Goal: Find specific fact: Find specific fact

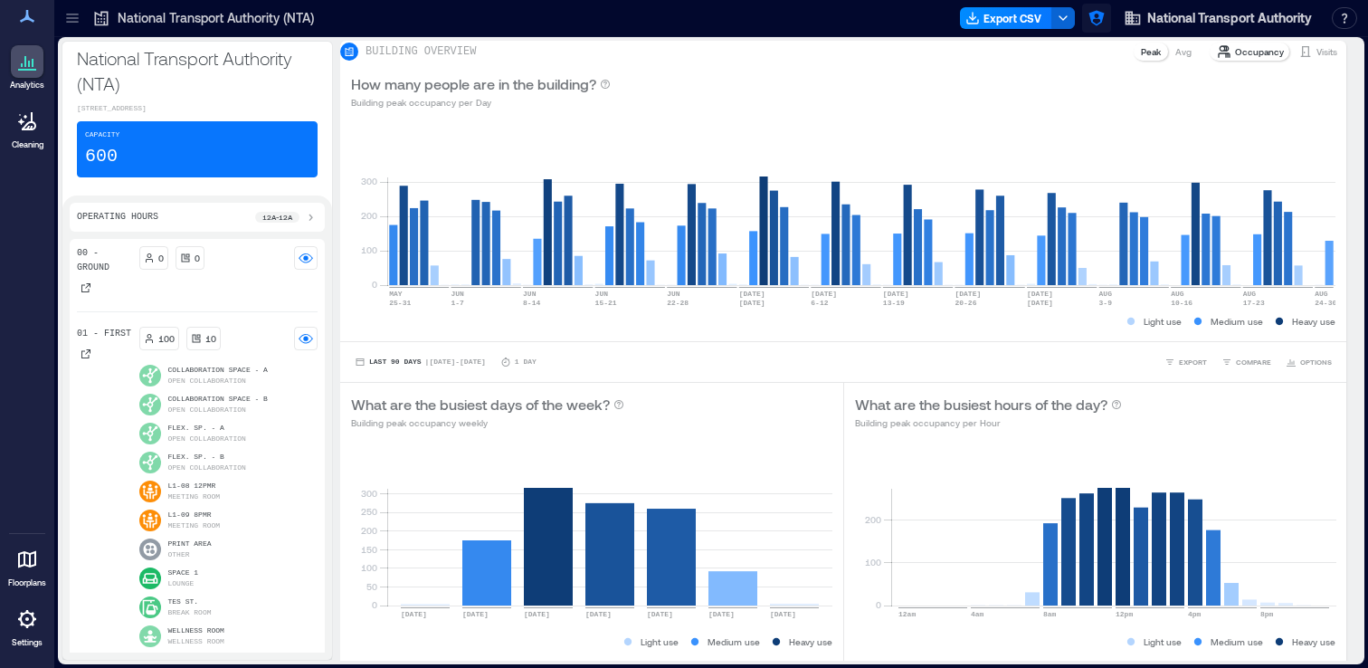
click at [1096, 17] on icon "button" at bounding box center [1096, 18] width 15 height 15
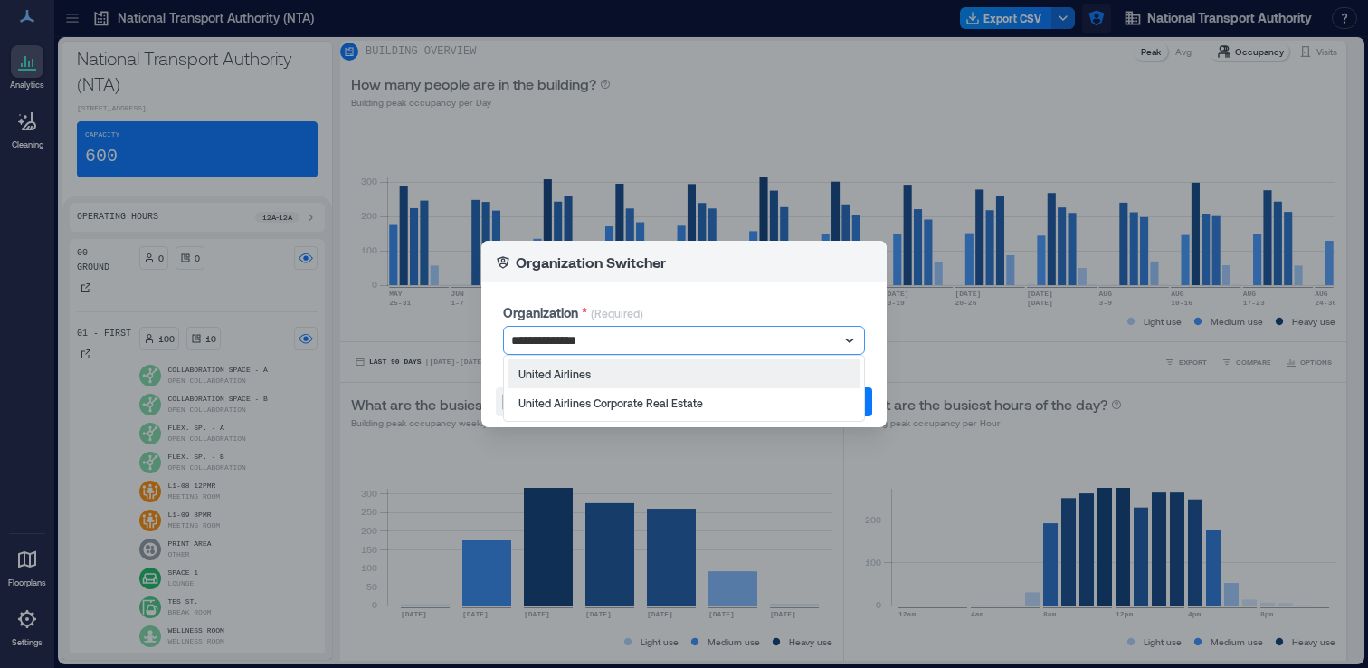
type input "**********"
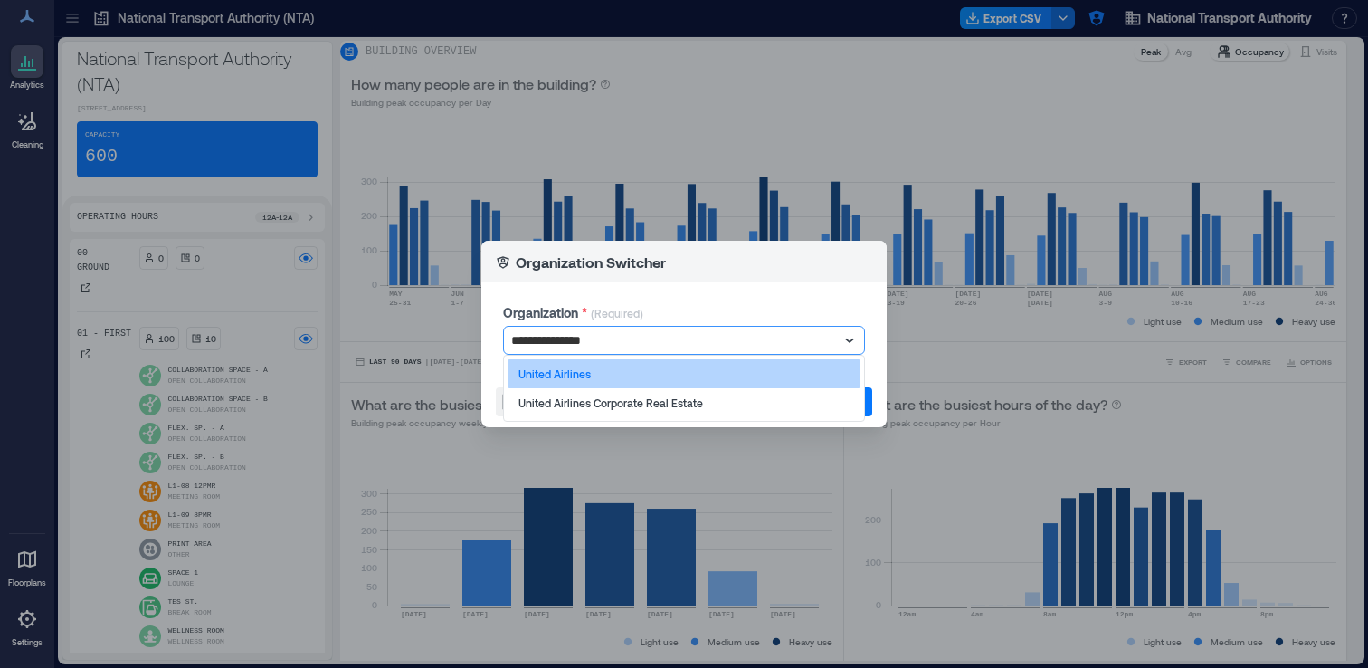
click at [642, 382] on div "United Airlines" at bounding box center [684, 373] width 353 height 29
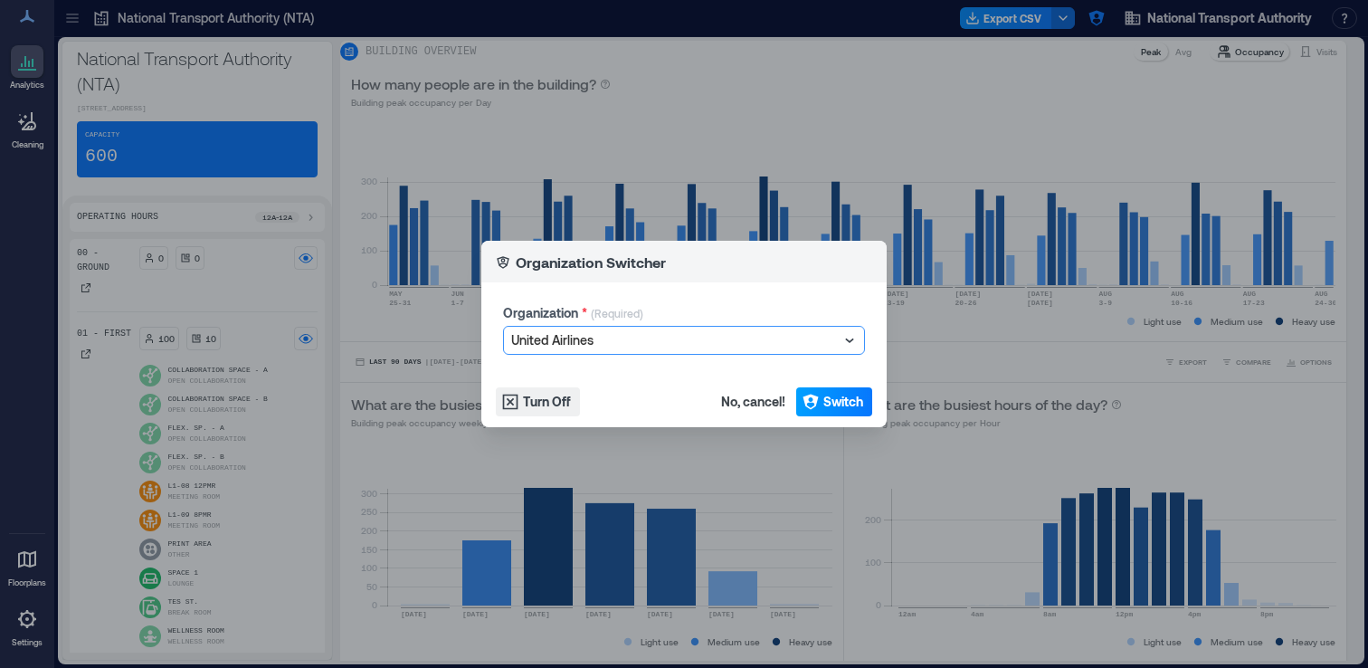
click at [825, 398] on span "Switch" at bounding box center [843, 402] width 40 height 18
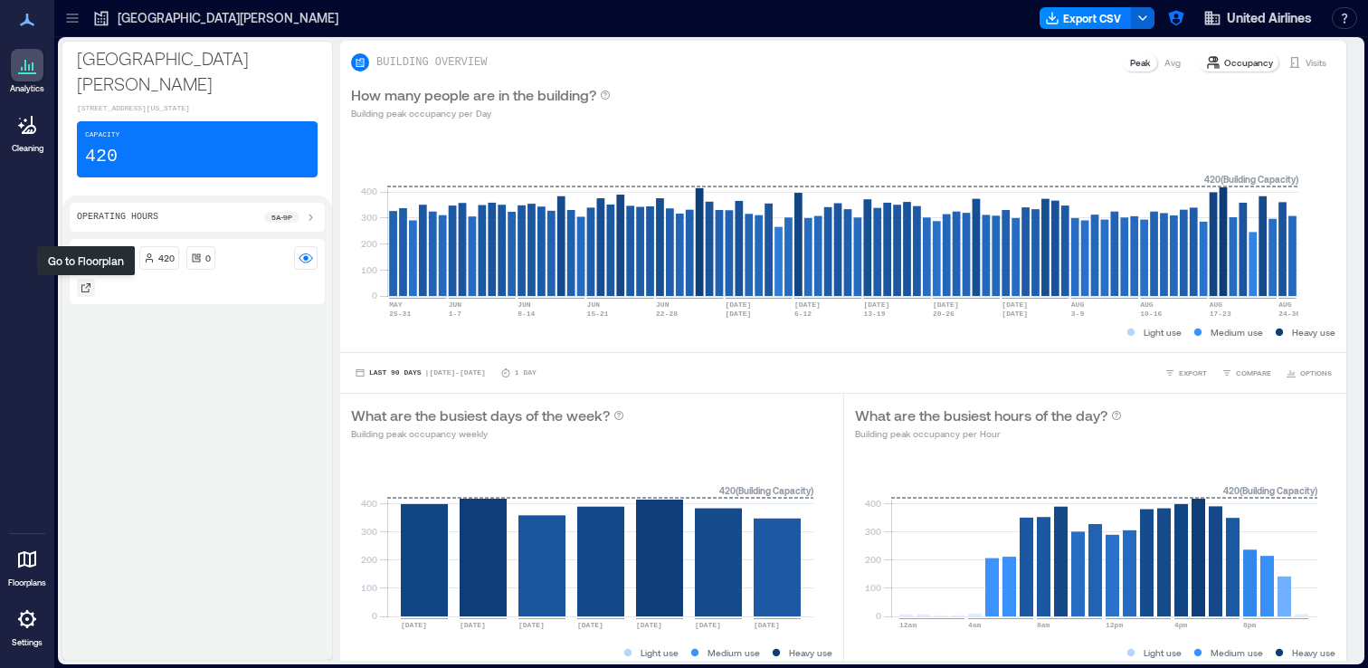
click at [84, 283] on icon at bounding box center [86, 287] width 11 height 11
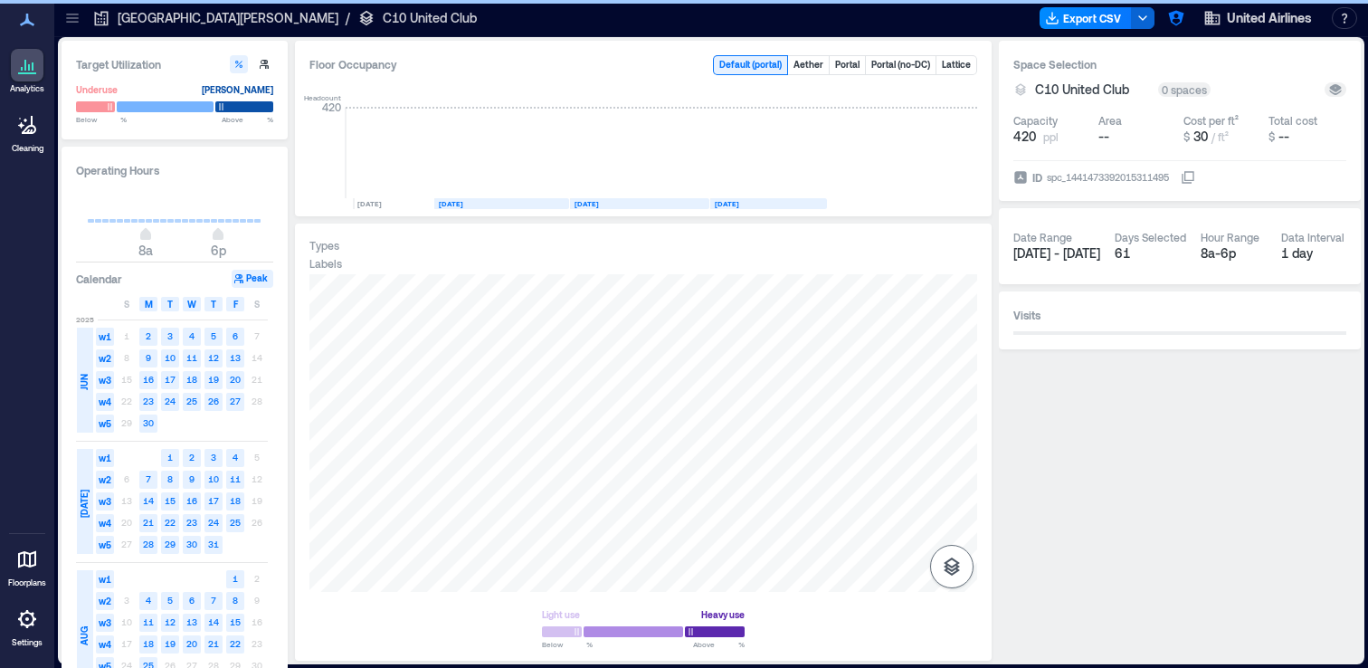
click at [945, 572] on icon "button" at bounding box center [952, 567] width 22 height 22
click at [957, 462] on icon "button" at bounding box center [952, 471] width 22 height 22
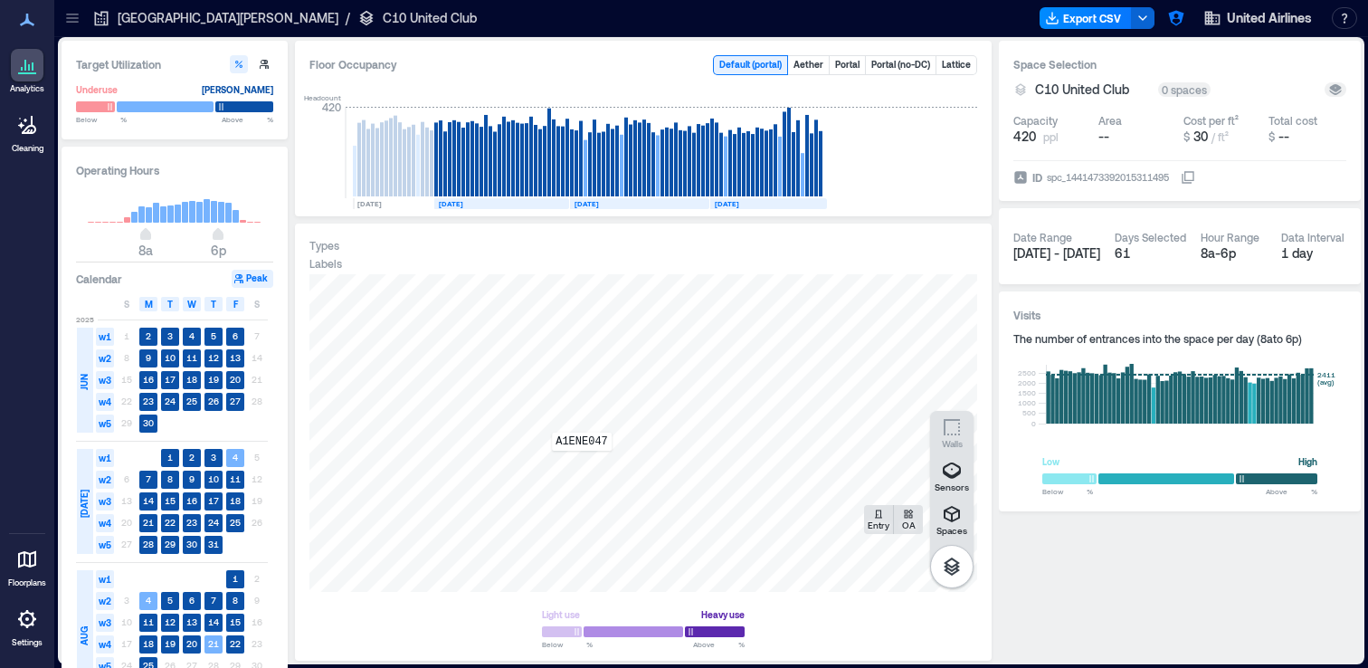
click at [582, 463] on div "A1ENE047" at bounding box center [643, 433] width 668 height 318
click at [729, 575] on div "A1ENC024" at bounding box center [643, 433] width 668 height 318
click at [737, 574] on div "A1EMX044" at bounding box center [643, 433] width 668 height 318
click at [640, 294] on p "A1EMX044" at bounding box center [639, 293] width 61 height 18
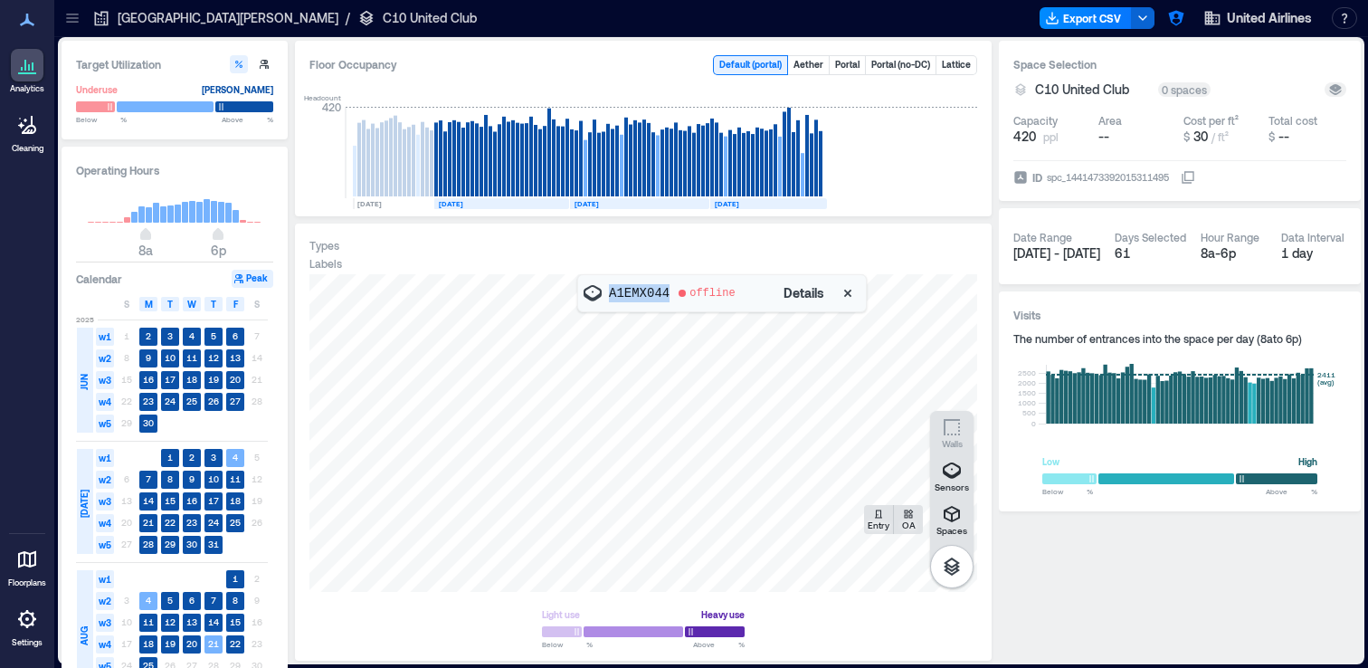
copy p "A1EMX044"
click at [589, 462] on div "A1ENE047" at bounding box center [643, 433] width 668 height 318
click at [629, 298] on p "A1ENE047" at bounding box center [639, 293] width 61 height 18
copy p "A1ENE047"
